Goal: Information Seeking & Learning: Learn about a topic

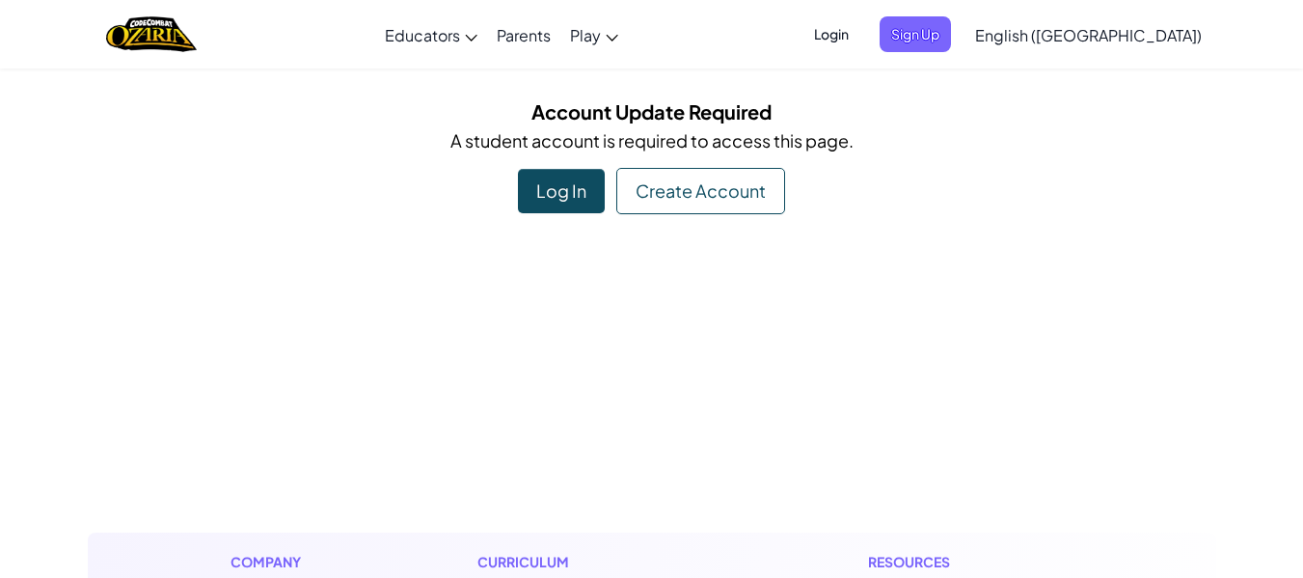
click at [572, 194] on div "Log In" at bounding box center [561, 191] width 87 height 44
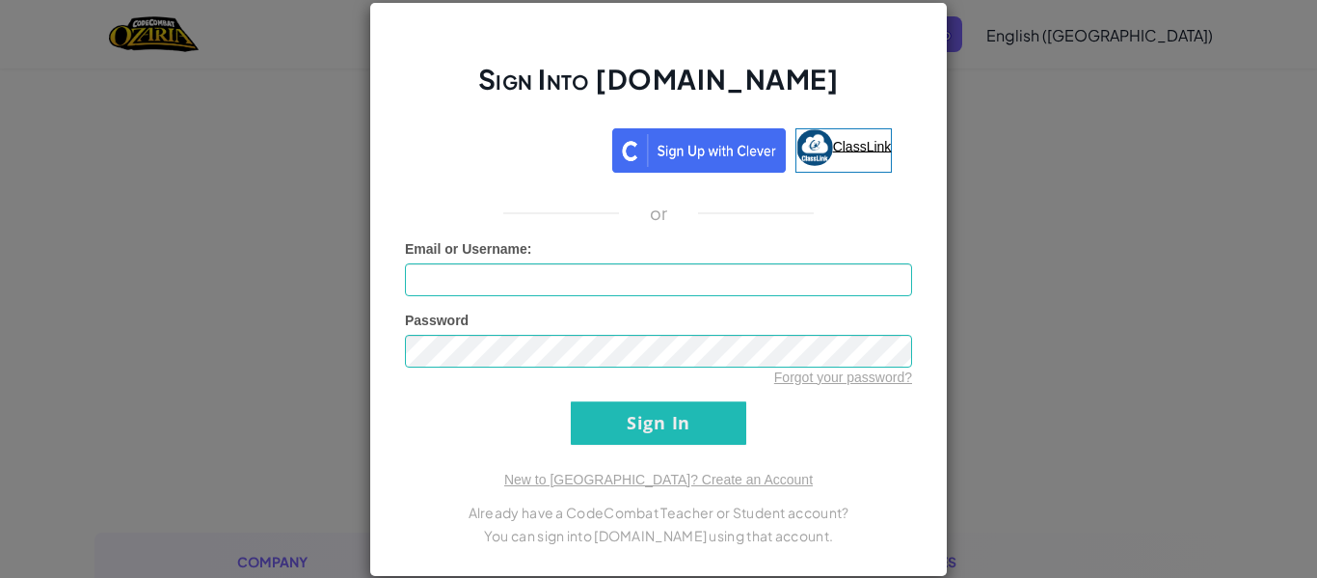
click at [805, 144] on img at bounding box center [815, 147] width 37 height 37
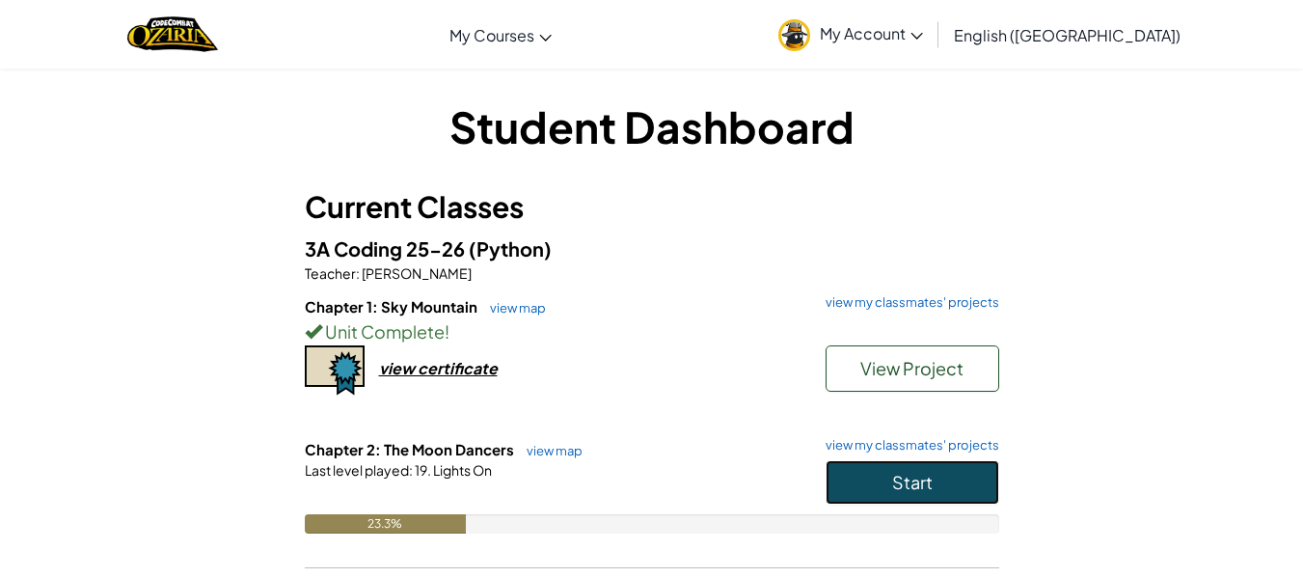
click at [964, 467] on button "Start" at bounding box center [913, 482] width 174 height 44
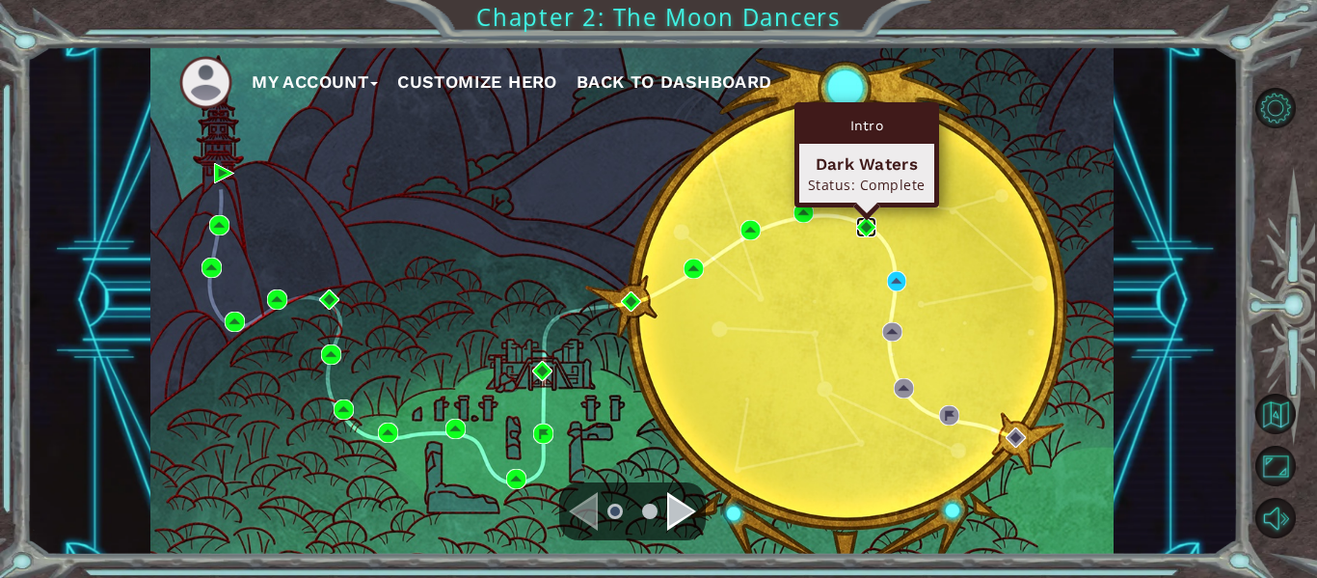
click at [861, 226] on img at bounding box center [866, 227] width 20 height 20
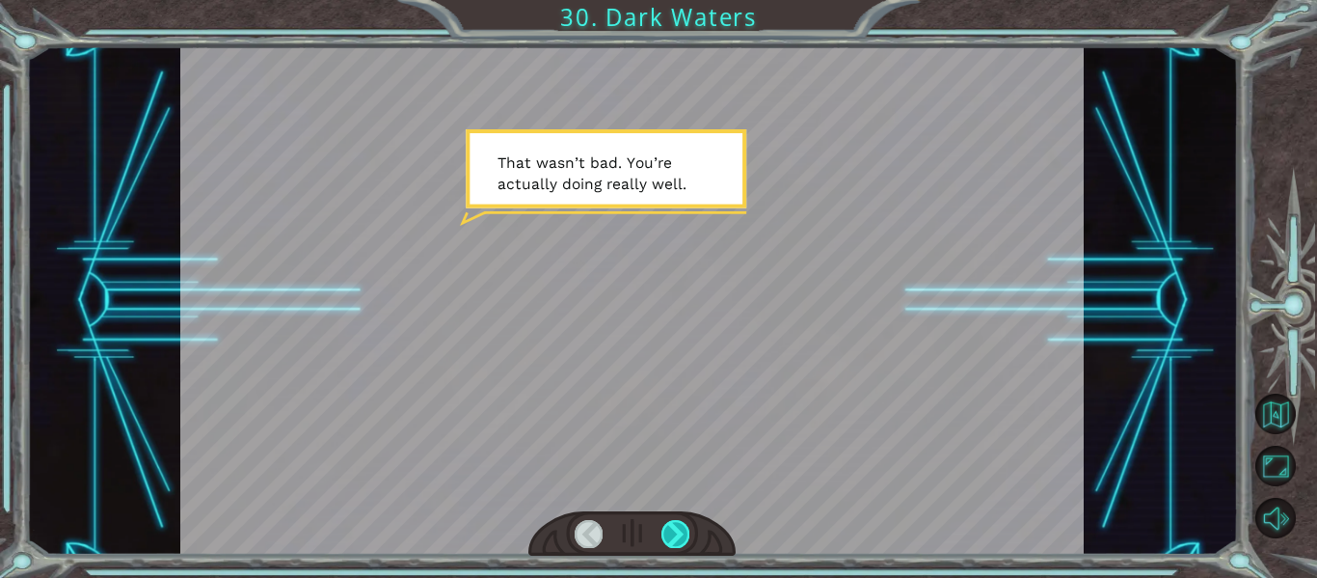
click at [681, 536] on div at bounding box center [676, 533] width 28 height 27
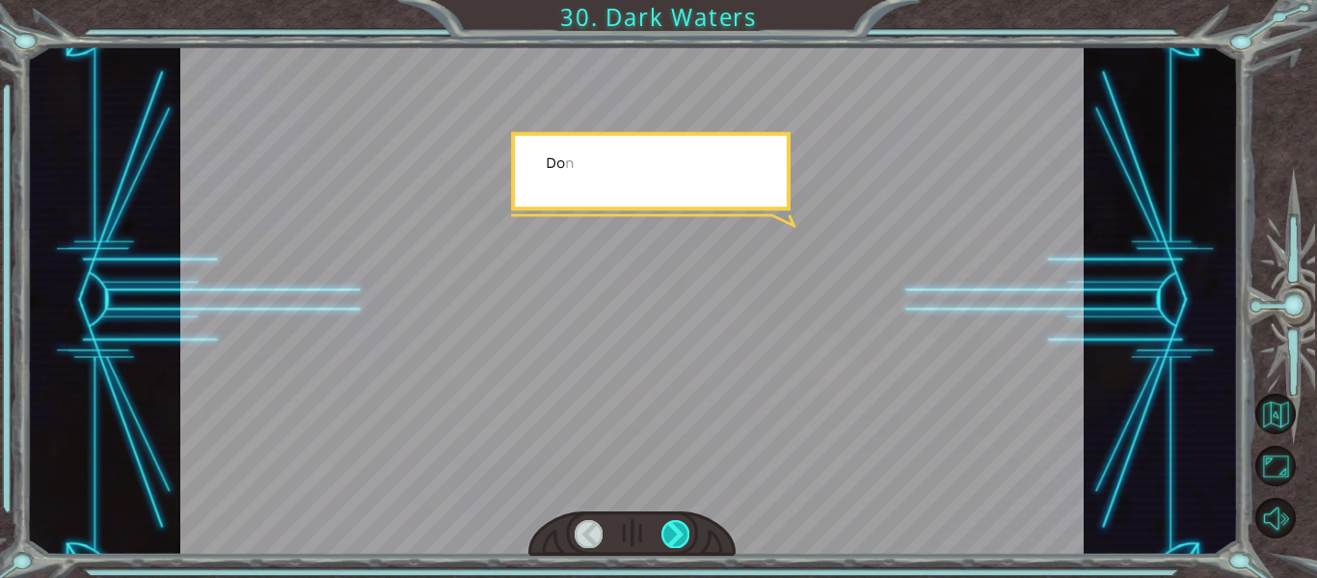
click at [681, 536] on div at bounding box center [676, 533] width 28 height 27
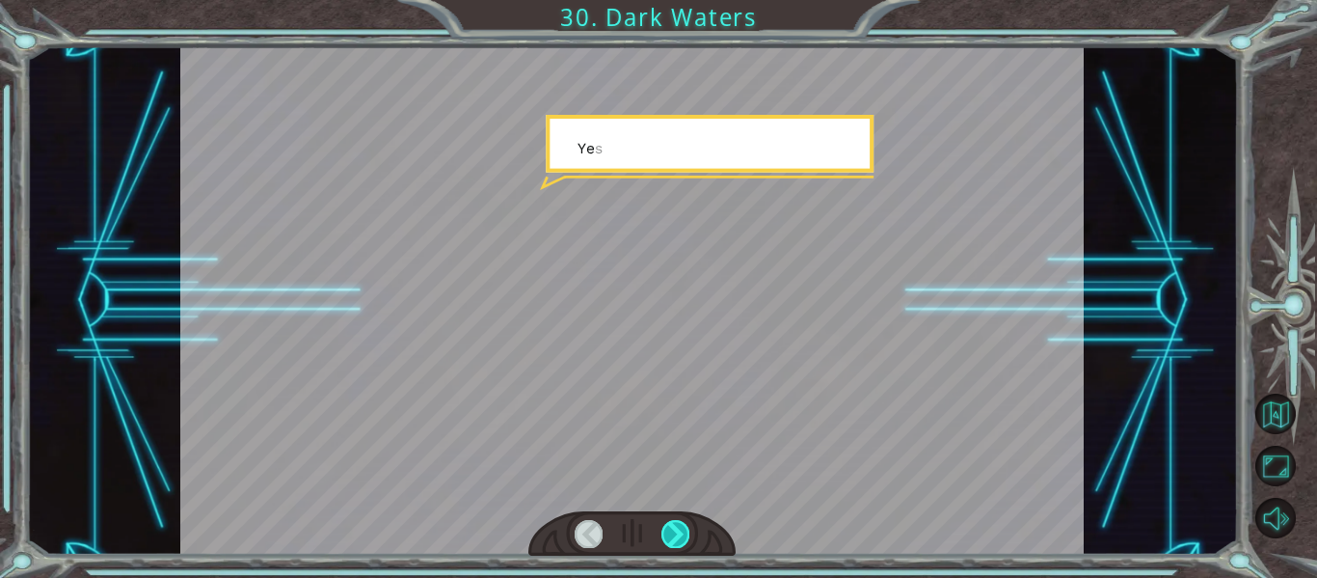
click at [681, 536] on div at bounding box center [676, 533] width 28 height 27
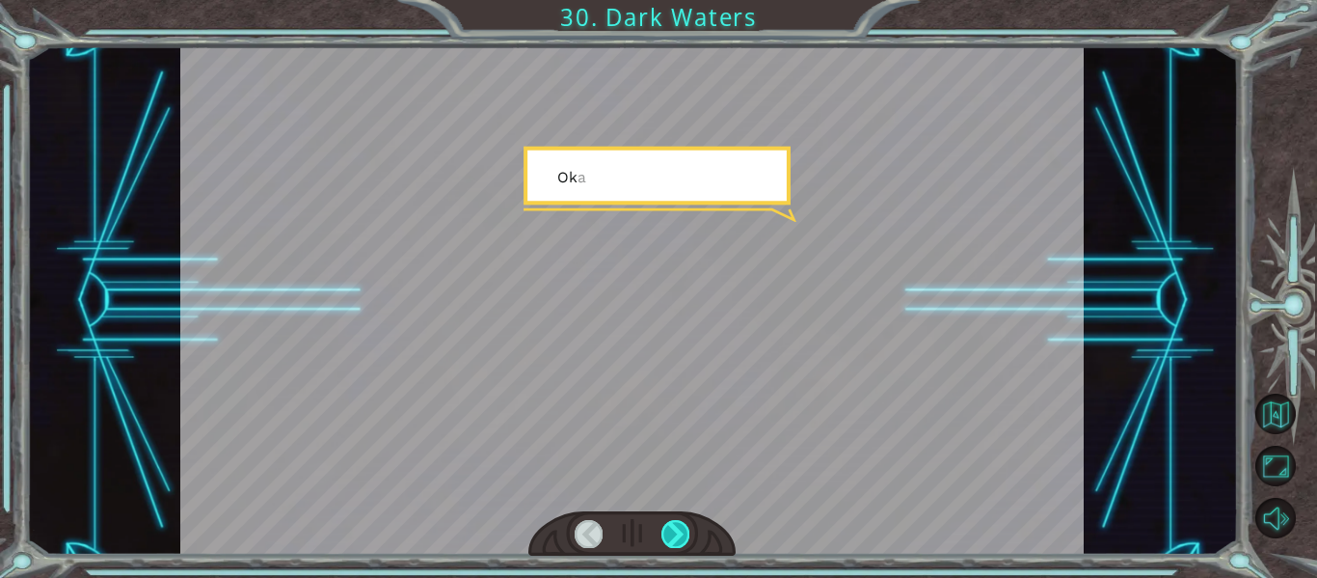
click at [681, 536] on div at bounding box center [676, 533] width 28 height 27
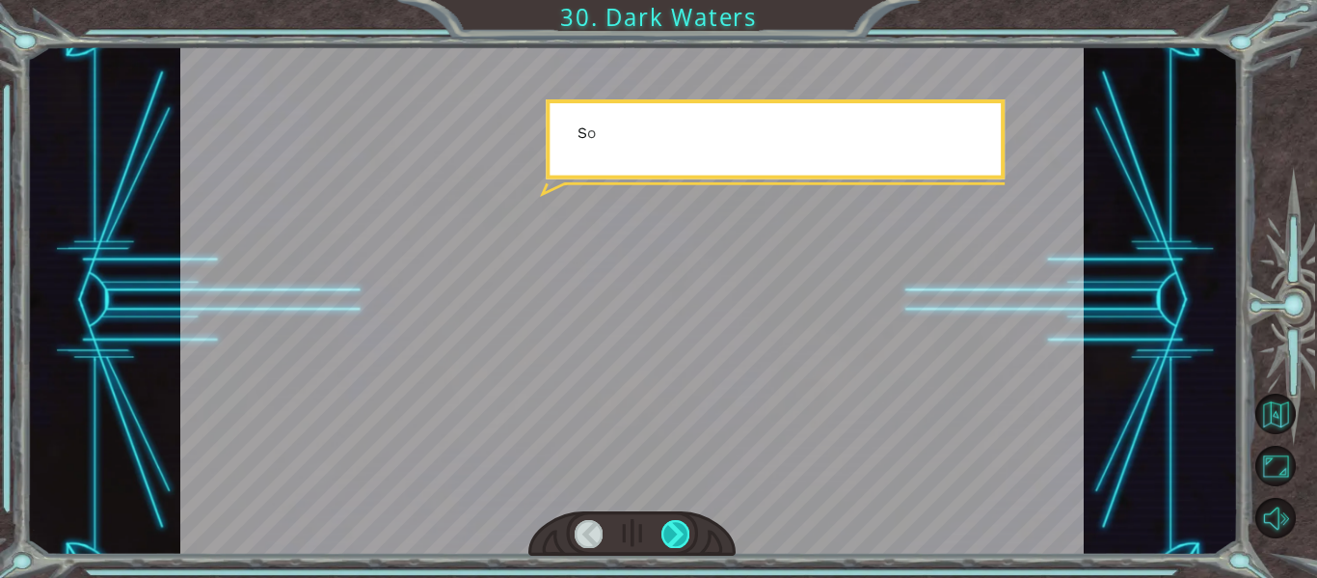
click at [681, 536] on div at bounding box center [676, 533] width 28 height 27
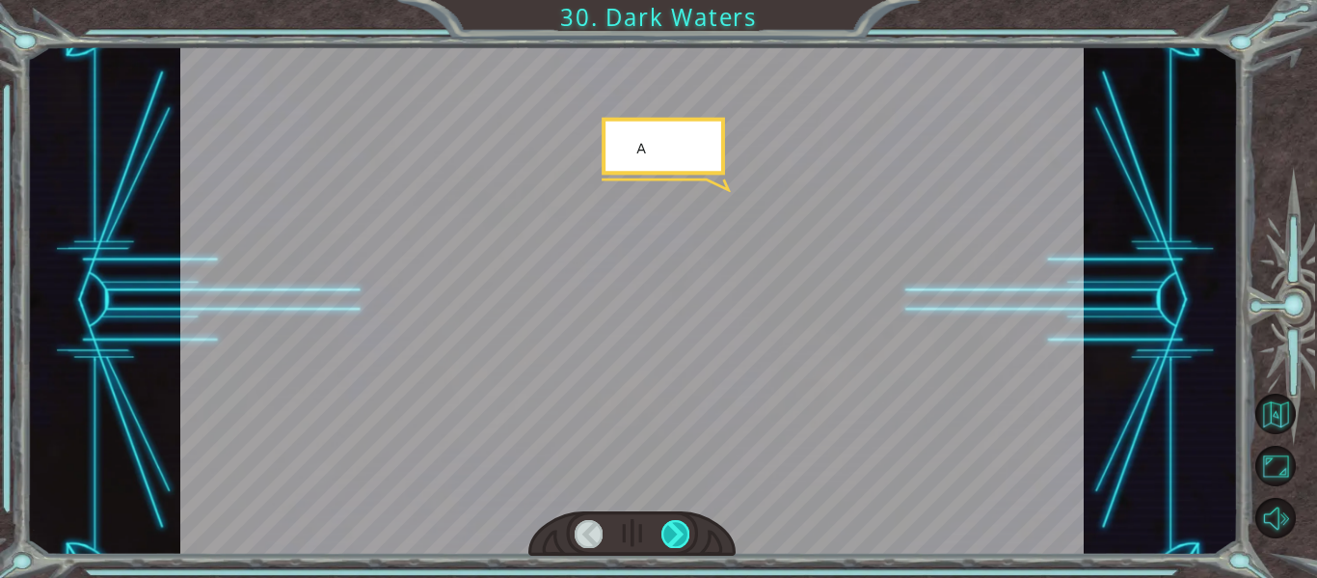
click at [681, 536] on div at bounding box center [676, 533] width 28 height 27
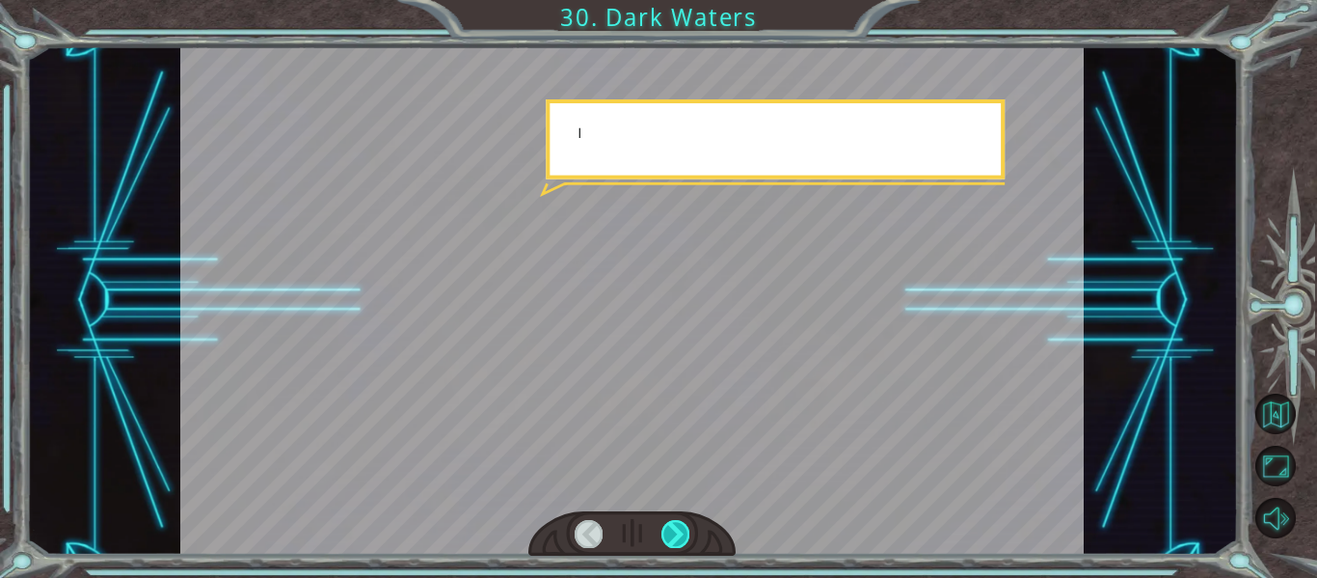
click at [681, 536] on div at bounding box center [676, 533] width 28 height 27
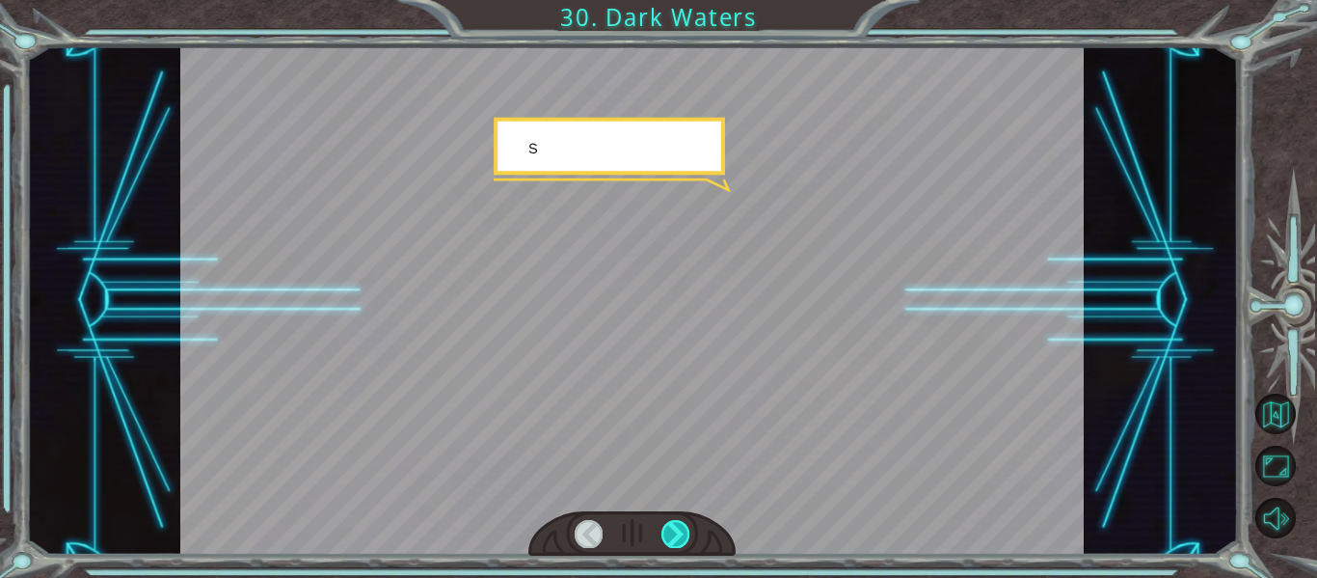
click at [681, 536] on div at bounding box center [676, 533] width 28 height 27
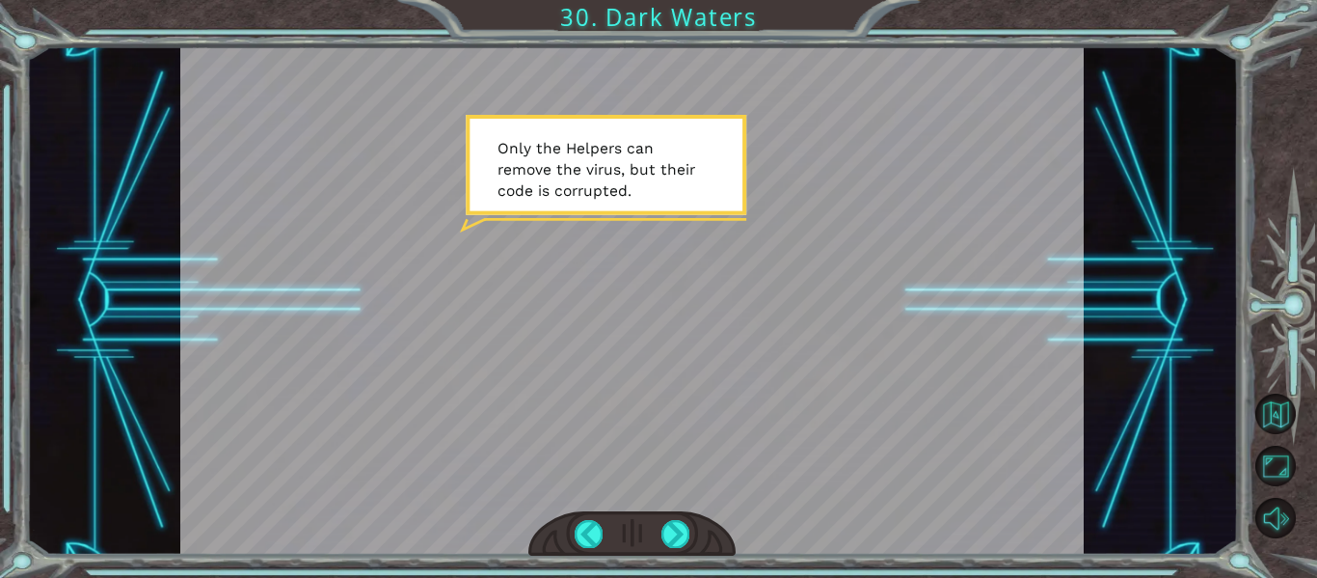
click at [683, 530] on div at bounding box center [676, 533] width 28 height 27
click at [668, 539] on div at bounding box center [676, 533] width 28 height 27
click at [674, 542] on div at bounding box center [676, 533] width 28 height 27
click at [683, 530] on div at bounding box center [676, 533] width 28 height 27
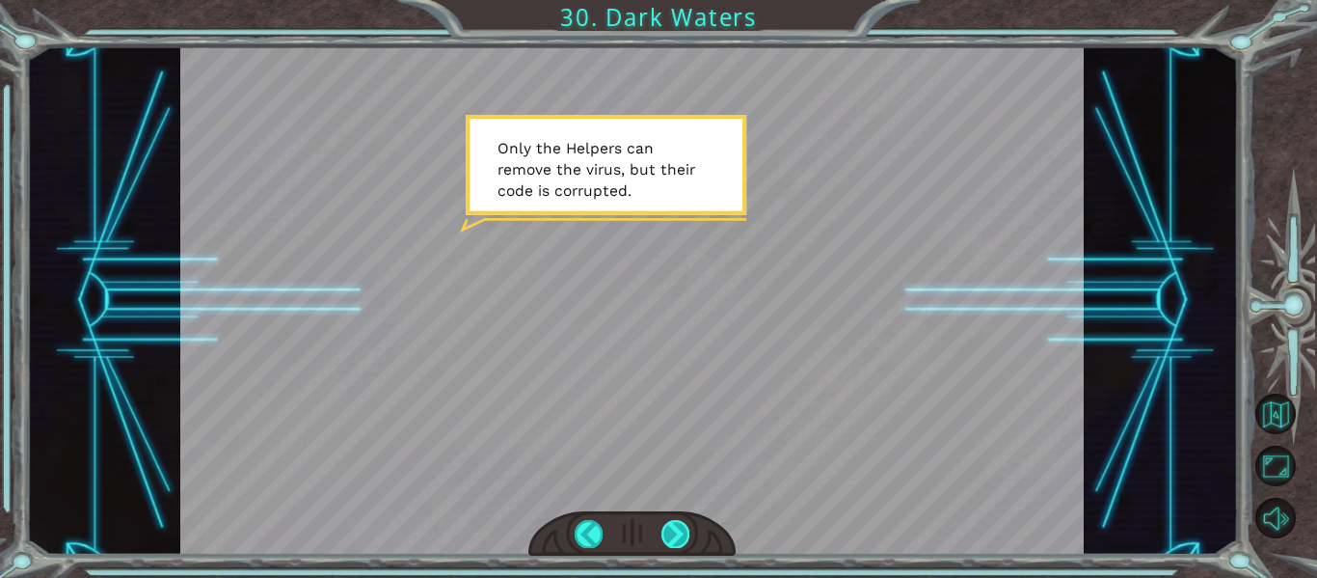
click at [683, 530] on div at bounding box center [676, 533] width 28 height 27
click at [672, 531] on div at bounding box center [676, 533] width 28 height 27
click at [695, 499] on div at bounding box center [632, 300] width 905 height 508
click at [669, 529] on div at bounding box center [676, 533] width 28 height 27
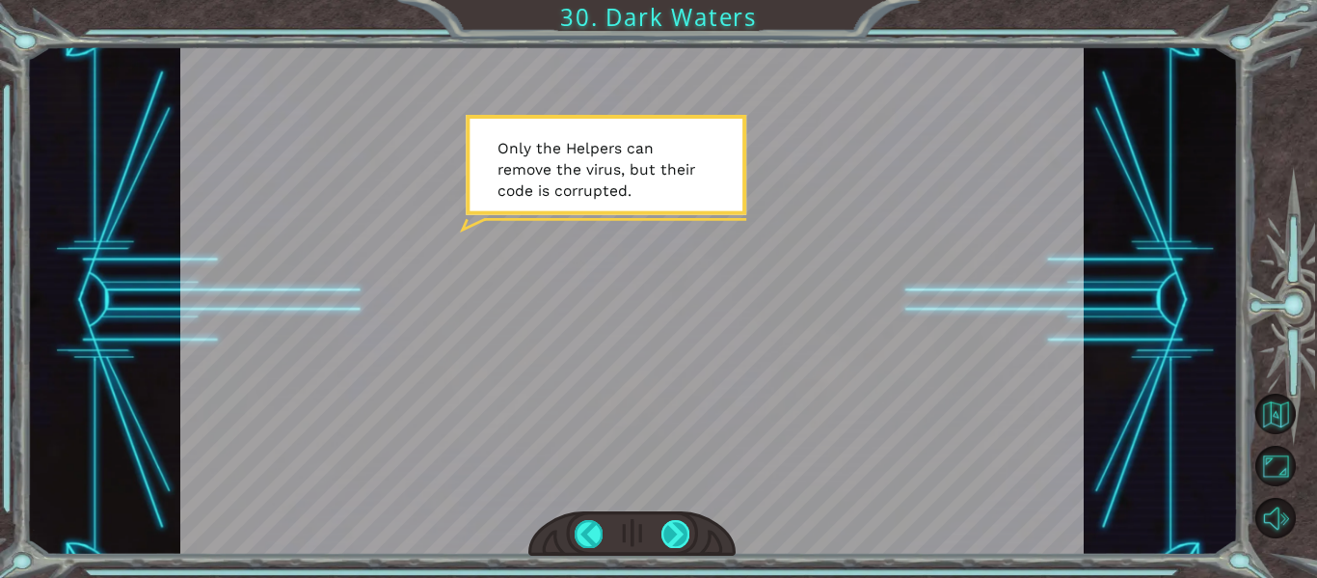
click at [669, 529] on div at bounding box center [676, 533] width 28 height 27
click at [682, 532] on div at bounding box center [676, 533] width 28 height 27
click at [676, 544] on div at bounding box center [676, 533] width 28 height 27
click at [678, 501] on div at bounding box center [632, 300] width 905 height 508
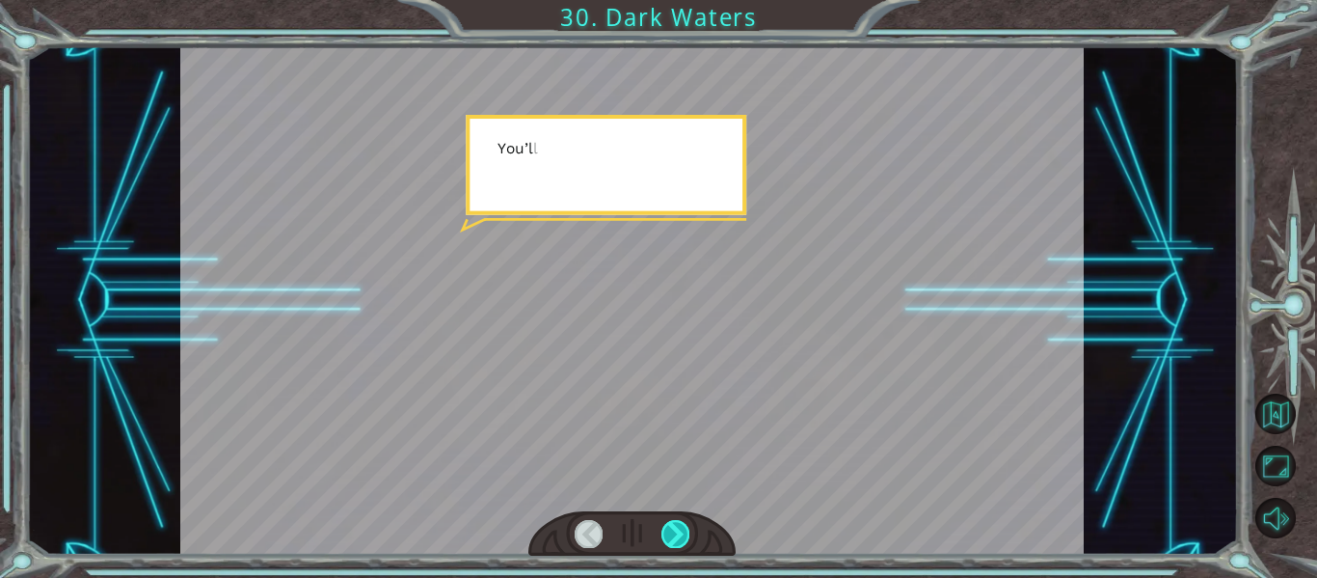
click at [673, 537] on div at bounding box center [676, 533] width 28 height 27
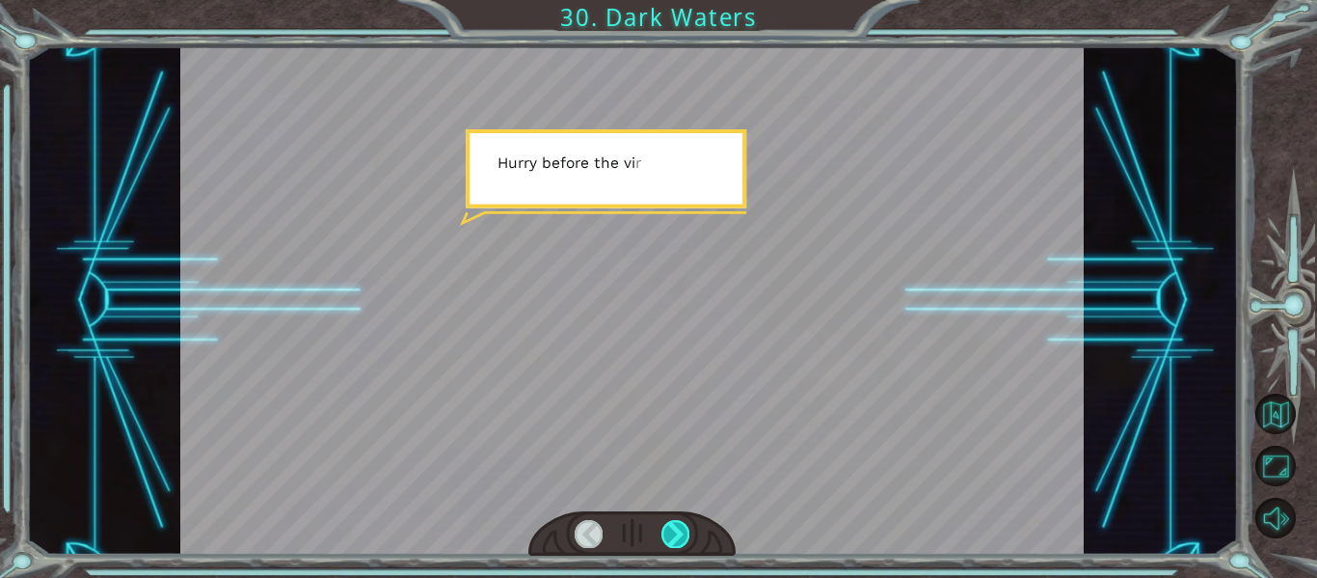
click at [673, 537] on div at bounding box center [676, 533] width 28 height 27
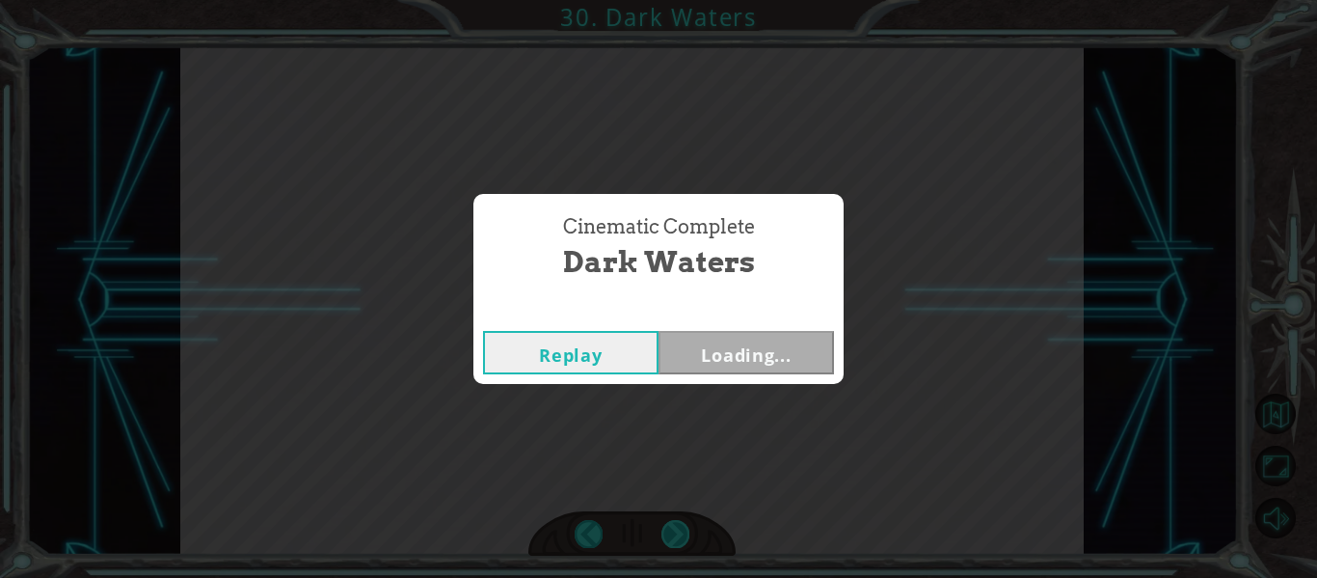
click at [673, 537] on div "Cinematic Complete Dark Waters Replay Loading..." at bounding box center [658, 289] width 1317 height 578
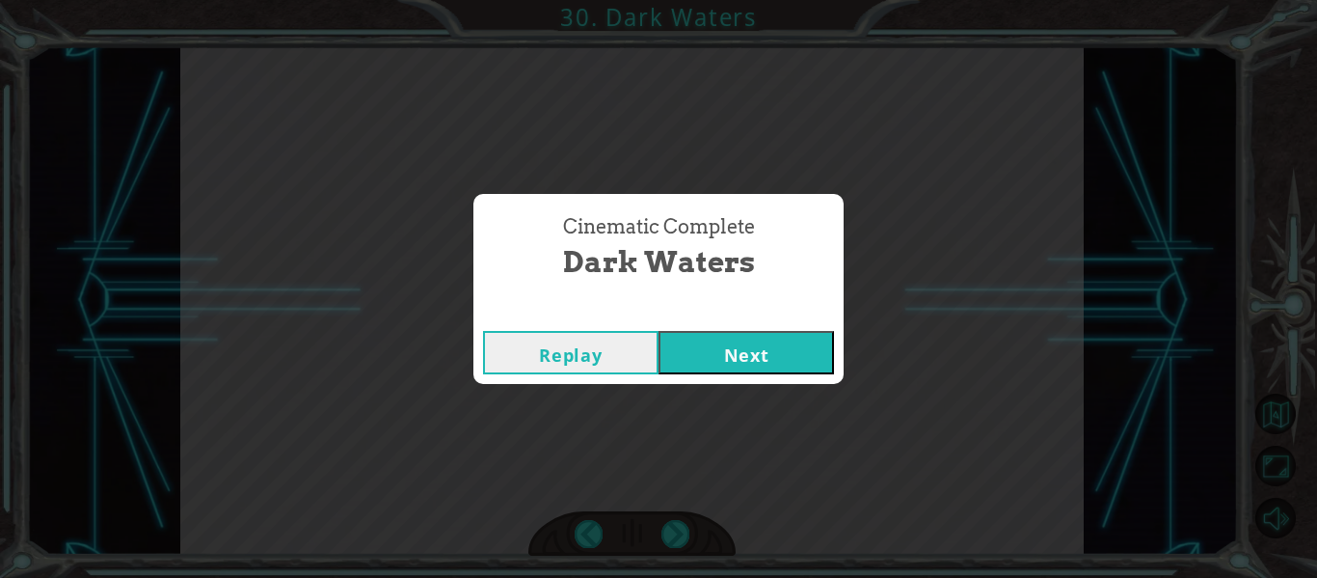
click at [771, 334] on button "Next" at bounding box center [747, 352] width 176 height 43
